Goal: Navigation & Orientation: Find specific page/section

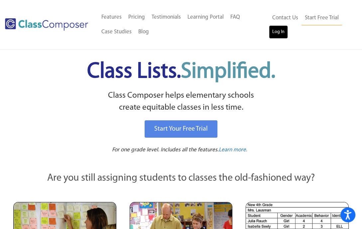
click at [272, 33] on link "Log In" at bounding box center [278, 31] width 19 height 13
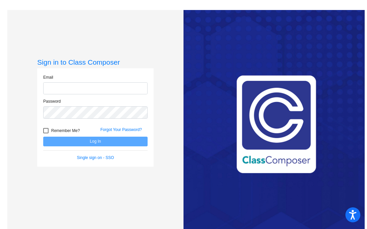
type input "npfeffer@sd27j.net"
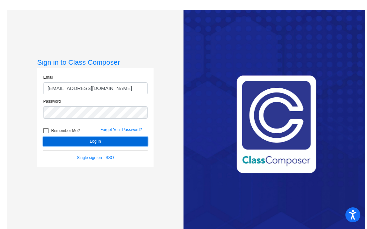
click at [84, 140] on button "Log In" at bounding box center [95, 141] width 104 height 10
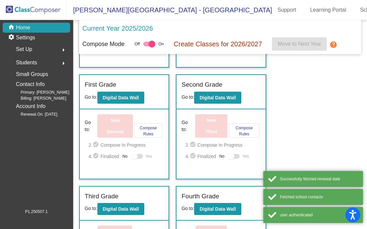
scroll to position [206, 0]
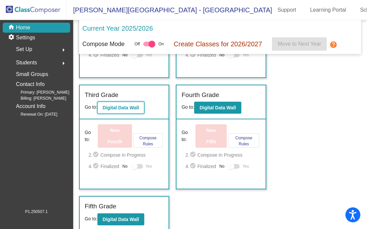
click at [108, 101] on button "Digital Data Wall" at bounding box center [121, 107] width 47 height 12
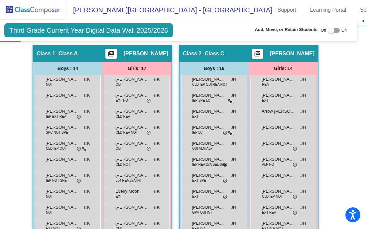
scroll to position [144, 8]
